Goal: Information Seeking & Learning: Learn about a topic

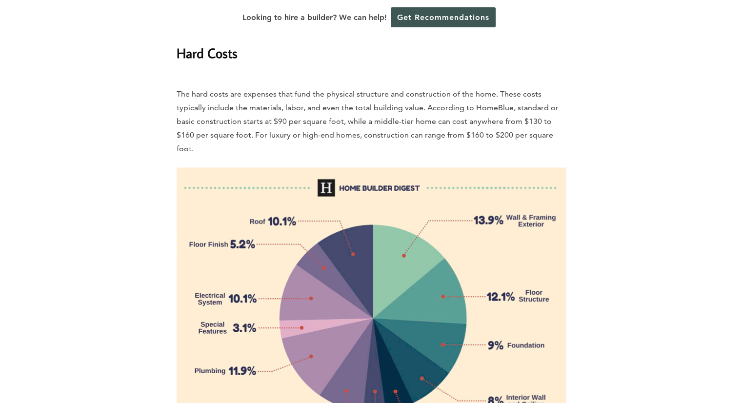
scroll to position [1555, 0]
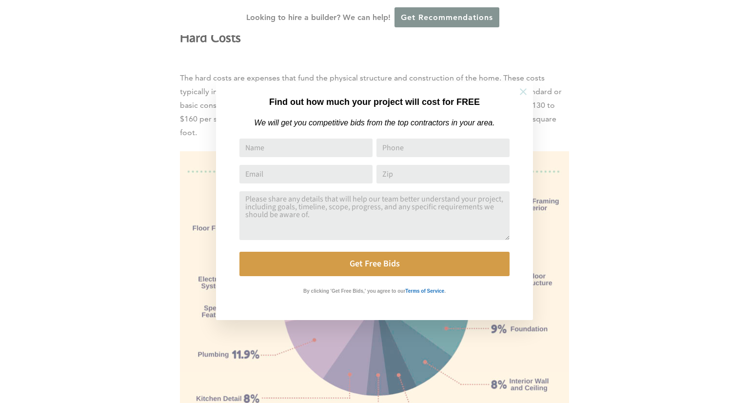
click at [521, 91] on icon at bounding box center [523, 91] width 11 height 11
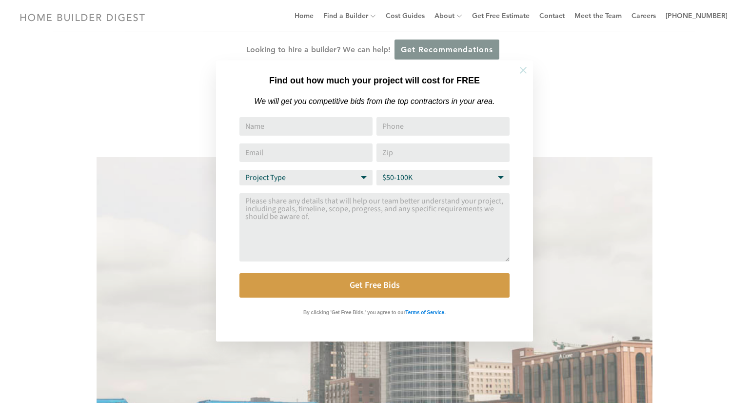
click at [524, 67] on icon at bounding box center [523, 70] width 11 height 11
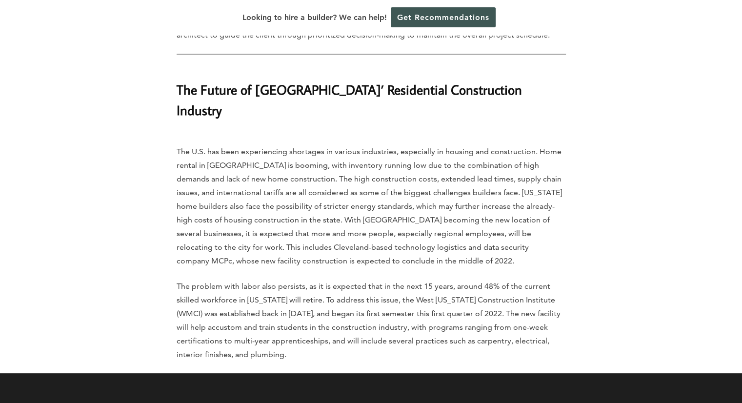
scroll to position [4536, 0]
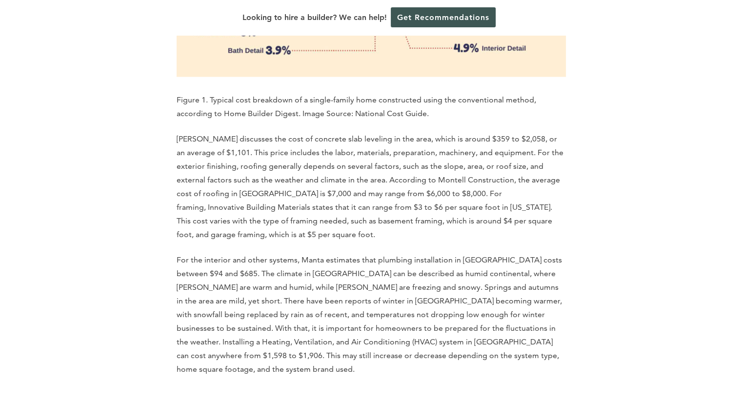
scroll to position [1932, 0]
